Goal: Information Seeking & Learning: Learn about a topic

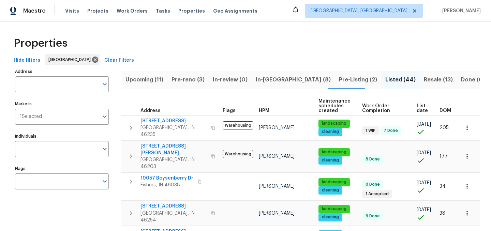
scroll to position [458, 0]
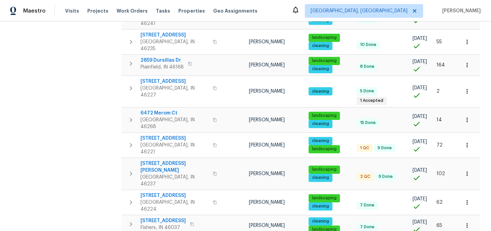
scroll to position [313, 0]
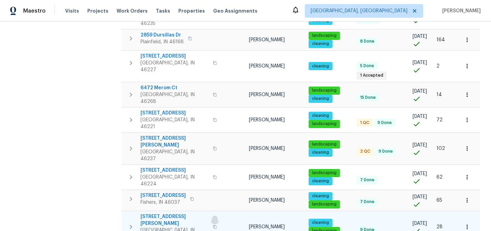
click at [213, 225] on icon "button" at bounding box center [214, 227] width 3 height 4
click at [169, 213] on span "9177 Budd Run Dr" at bounding box center [174, 220] width 68 height 14
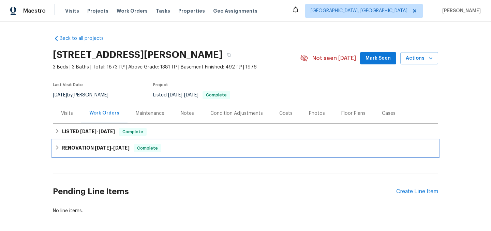
click at [59, 147] on icon at bounding box center [57, 147] width 5 height 5
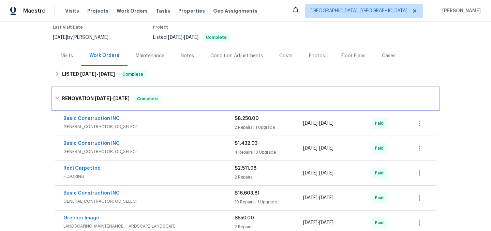
scroll to position [58, 0]
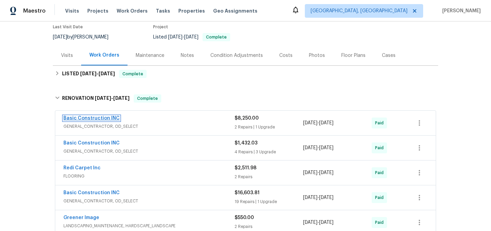
click at [98, 117] on link "Basic Construction INC" at bounding box center [91, 118] width 56 height 5
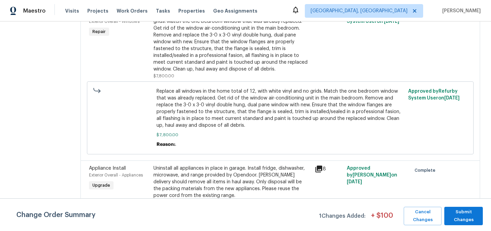
scroll to position [182, 0]
click at [315, 165] on icon at bounding box center [319, 169] width 8 height 8
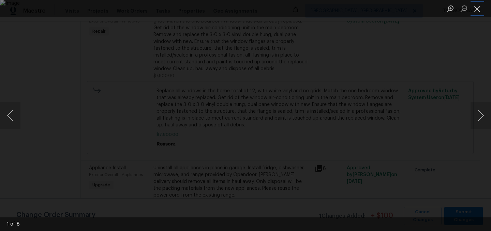
click at [475, 14] on button "Close lightbox" at bounding box center [477, 9] width 14 height 12
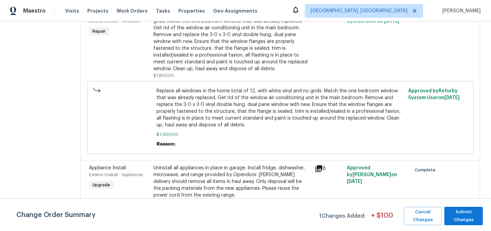
click at [223, 165] on div "Uninstall all appliances in place in garage. Install fridge, dishwasher, microw…" at bounding box center [231, 182] width 157 height 34
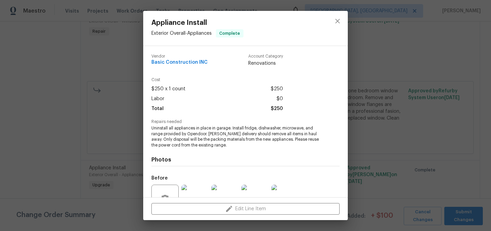
scroll to position [66, 0]
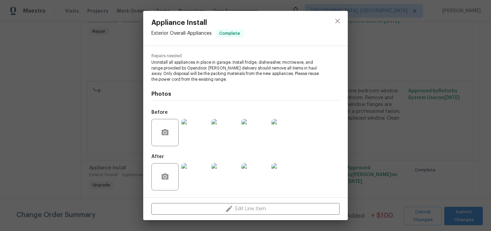
click at [203, 127] on img at bounding box center [194, 132] width 27 height 27
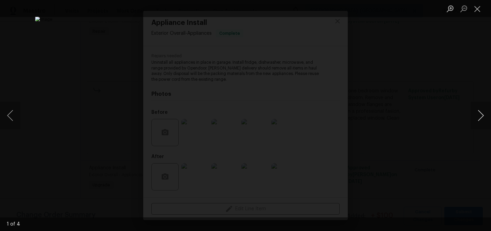
click at [480, 114] on button "Next image" at bounding box center [480, 115] width 20 height 27
click at [484, 119] on button "Next image" at bounding box center [480, 115] width 20 height 27
click at [480, 116] on button "Next image" at bounding box center [480, 115] width 20 height 27
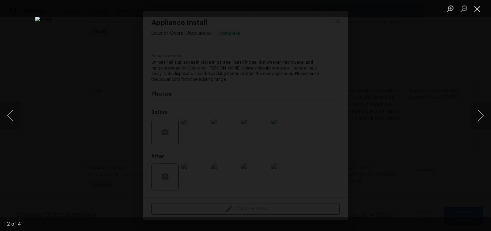
click at [478, 7] on button "Close lightbox" at bounding box center [477, 9] width 14 height 12
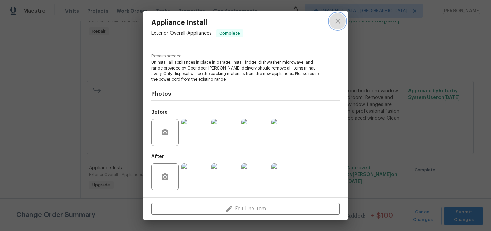
click at [338, 19] on icon "close" at bounding box center [337, 21] width 8 height 8
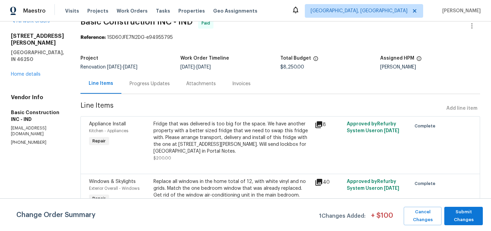
scroll to position [0, 0]
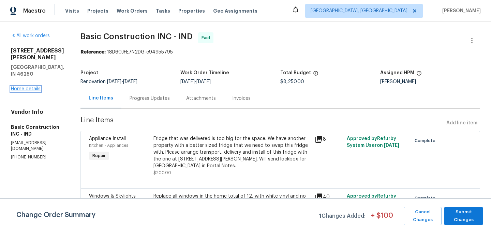
click at [22, 91] on link "Home details" at bounding box center [26, 89] width 30 height 5
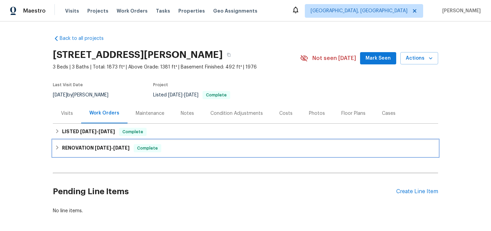
click at [57, 148] on icon at bounding box center [57, 147] width 5 height 5
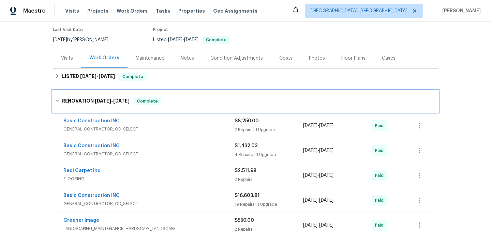
scroll to position [57, 0]
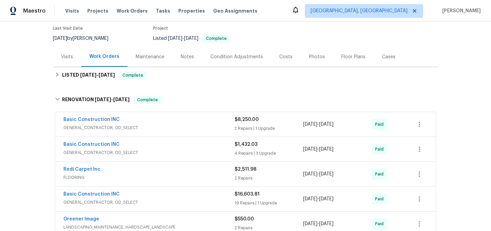
click at [131, 144] on div "Basic Construction INC" at bounding box center [148, 145] width 171 height 8
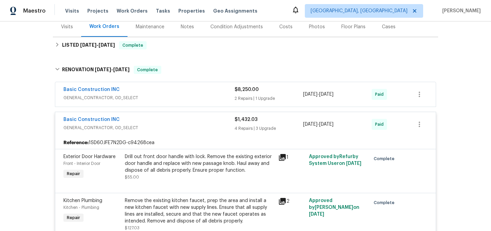
scroll to position [95, 0]
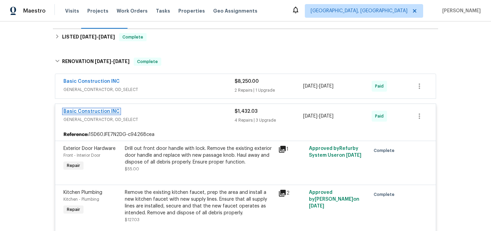
click at [96, 112] on link "Basic Construction INC" at bounding box center [91, 111] width 56 height 5
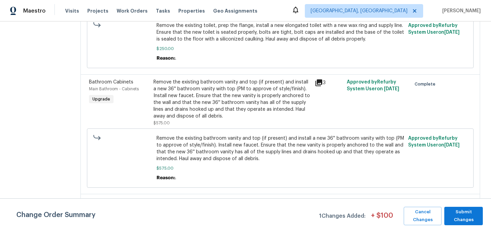
scroll to position [258, 0]
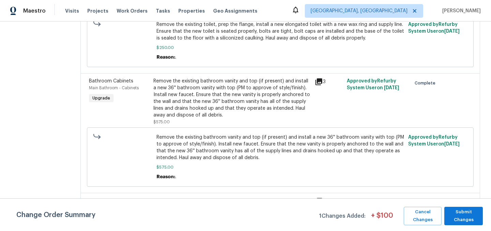
click at [316, 82] on icon at bounding box center [318, 81] width 7 height 7
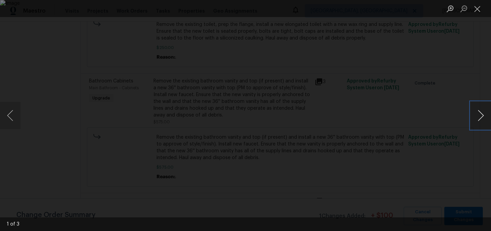
click at [481, 109] on button "Next image" at bounding box center [480, 115] width 20 height 27
click at [478, 10] on button "Close lightbox" at bounding box center [477, 9] width 14 height 12
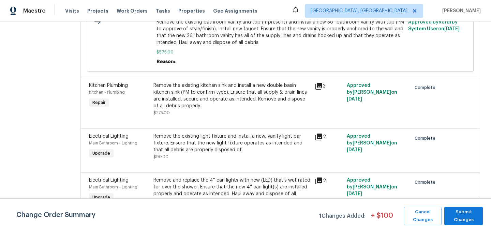
scroll to position [386, 0]
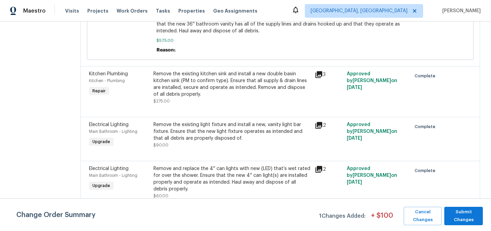
click at [233, 129] on div "Remove the existing light fixture and install a new, vanity light bar fixture. …" at bounding box center [231, 131] width 157 height 20
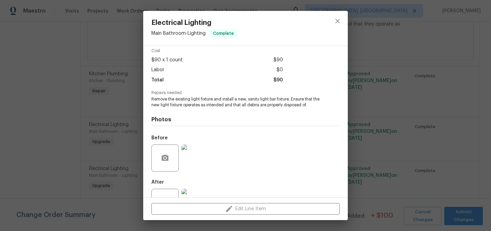
scroll to position [30, 0]
click at [196, 157] on img at bounding box center [194, 157] width 27 height 27
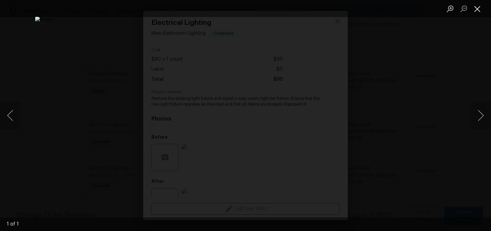
click at [477, 9] on button "Close lightbox" at bounding box center [477, 9] width 14 height 12
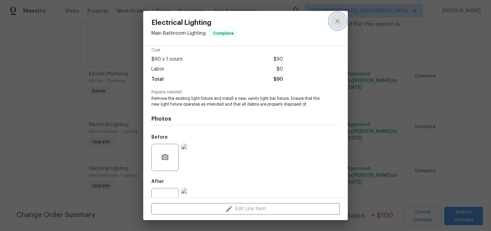
click at [335, 20] on icon "close" at bounding box center [337, 21] width 8 height 8
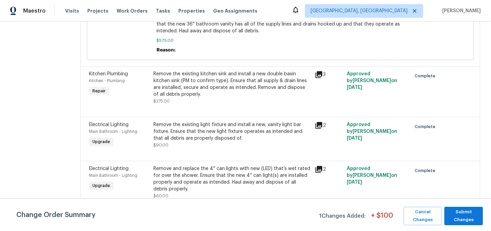
click at [215, 172] on div "Remove and replace the 4'' can lights with new (LED) that’s wet rated for over …" at bounding box center [231, 178] width 157 height 27
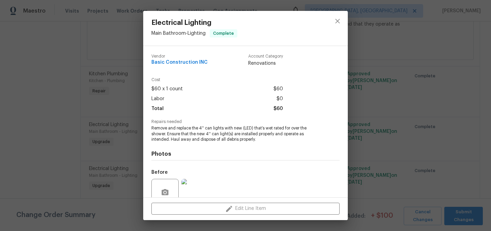
scroll to position [60, 0]
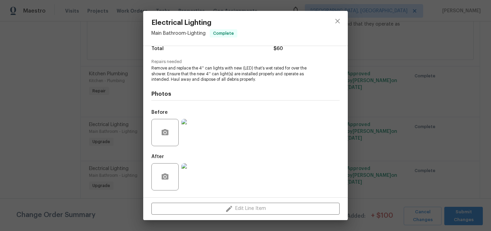
click at [199, 129] on img at bounding box center [194, 132] width 27 height 27
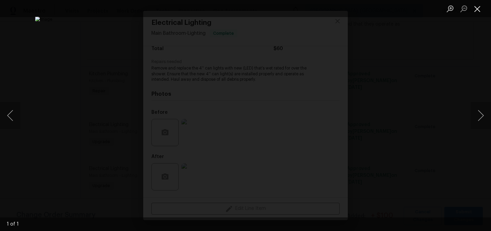
click at [478, 10] on button "Close lightbox" at bounding box center [477, 9] width 14 height 12
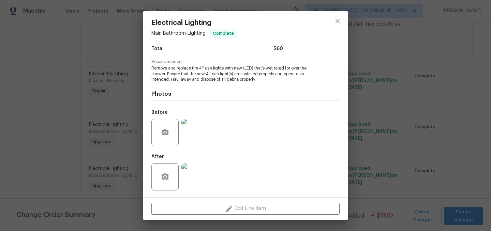
click at [198, 173] on img at bounding box center [194, 176] width 27 height 27
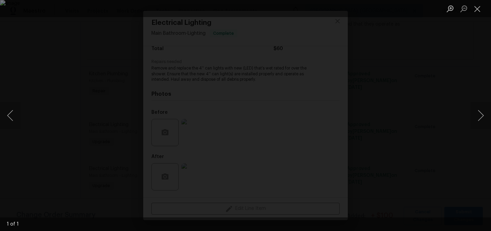
click at [432, 57] on div "Lightbox" at bounding box center [245, 115] width 491 height 231
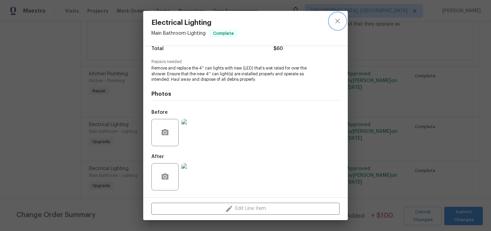
click at [339, 22] on icon "close" at bounding box center [337, 21] width 8 height 8
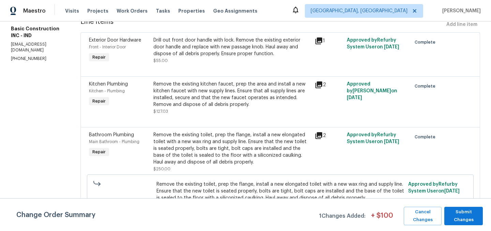
scroll to position [0, 0]
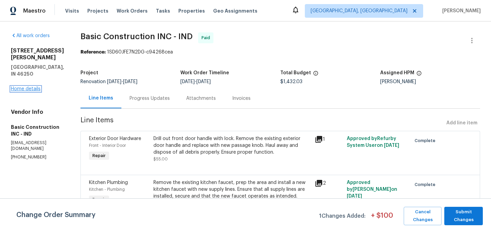
click at [26, 88] on link "Home details" at bounding box center [26, 89] width 30 height 5
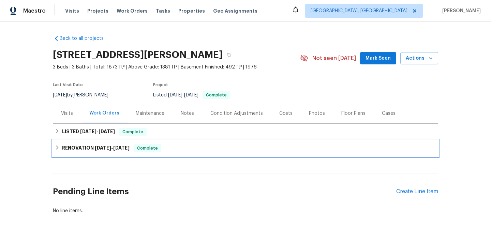
click at [58, 149] on icon at bounding box center [57, 147] width 5 height 5
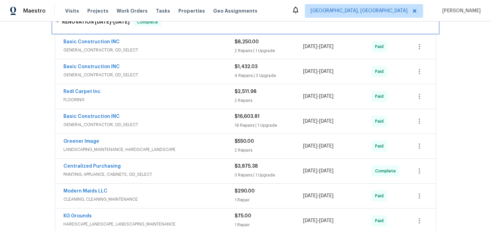
scroll to position [135, 0]
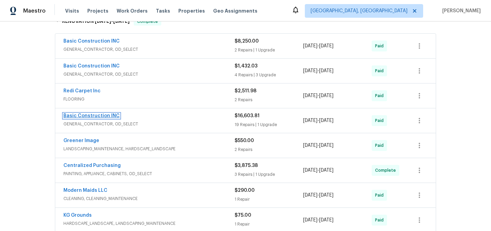
click at [106, 115] on link "Basic Construction INC" at bounding box center [91, 115] width 56 height 5
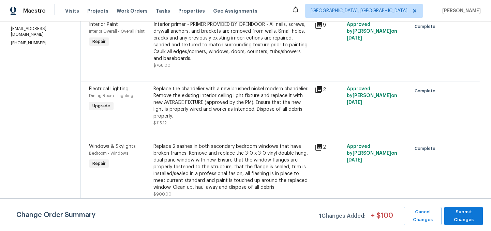
scroll to position [109, 0]
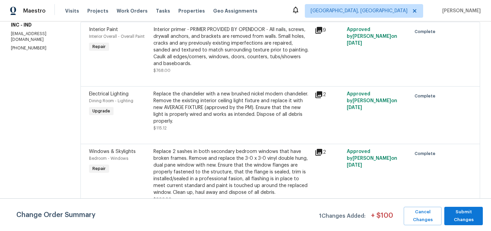
click at [240, 95] on div "Replace the chandelier with a new brushed nickel modern chandelier. Remove the …" at bounding box center [231, 108] width 157 height 34
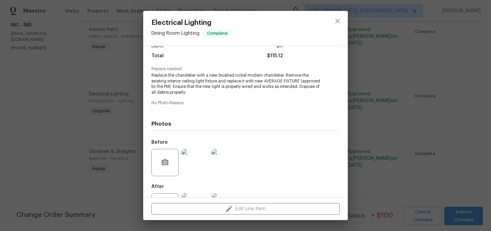
scroll to position [71, 0]
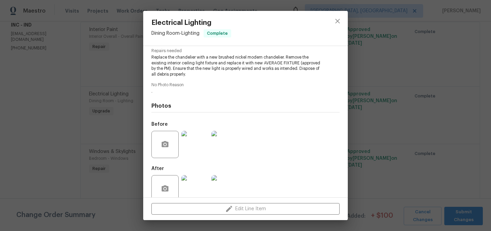
click at [199, 151] on img at bounding box center [194, 144] width 27 height 27
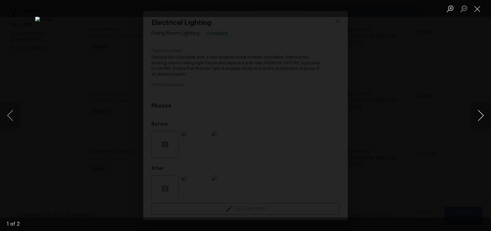
click at [479, 118] on button "Next image" at bounding box center [480, 115] width 20 height 27
click at [477, 12] on button "Close lightbox" at bounding box center [477, 9] width 14 height 12
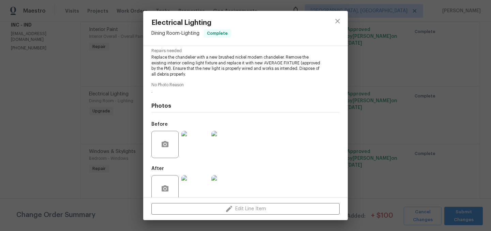
scroll to position [83, 0]
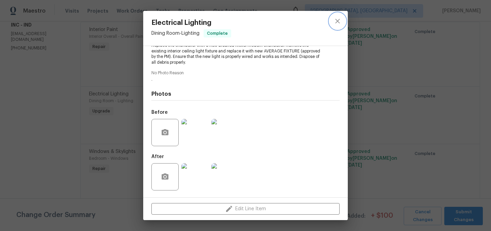
click at [335, 21] on icon "close" at bounding box center [337, 21] width 8 height 8
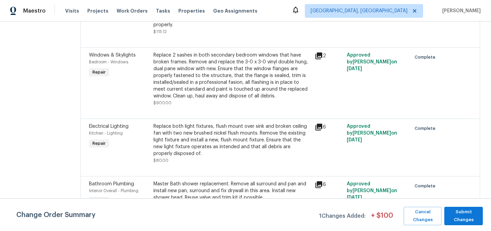
scroll to position [0, 0]
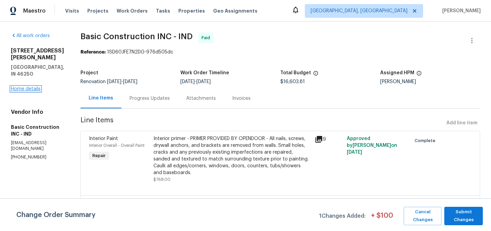
click at [29, 91] on link "Home details" at bounding box center [26, 89] width 30 height 5
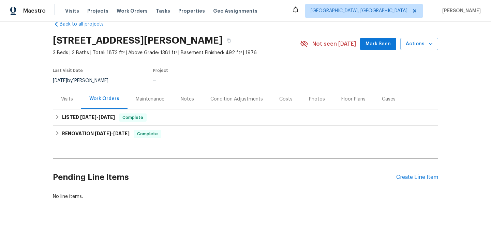
scroll to position [17, 0]
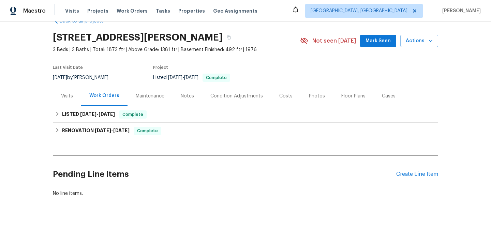
click at [278, 100] on div "Costs" at bounding box center [286, 96] width 30 height 20
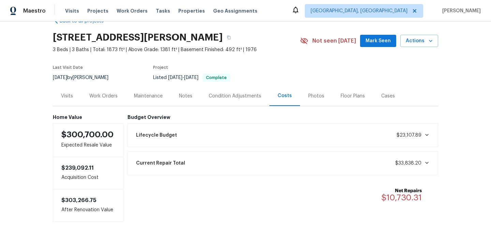
click at [101, 97] on div "Work Orders" at bounding box center [103, 96] width 28 height 7
